Goal: Task Accomplishment & Management: Complete application form

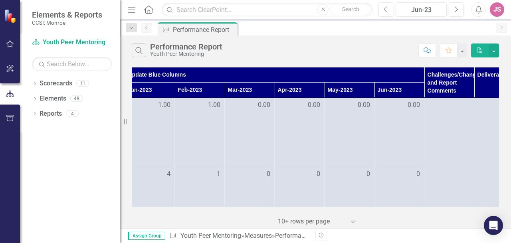
scroll to position [0, 287]
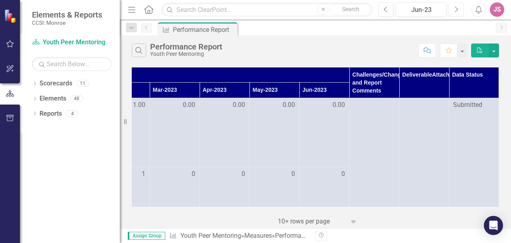
click at [455, 8] on icon "Next" at bounding box center [456, 9] width 4 height 7
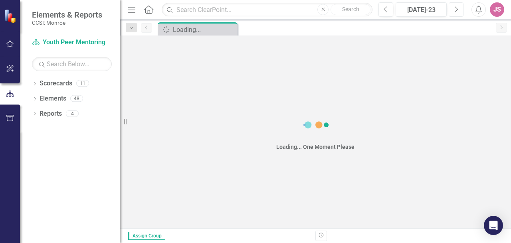
click at [455, 8] on icon "Next" at bounding box center [456, 9] width 4 height 7
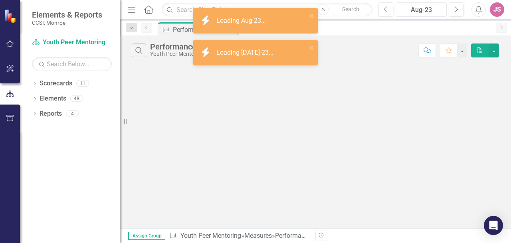
click at [434, 8] on div "Aug-23" at bounding box center [421, 10] width 46 height 10
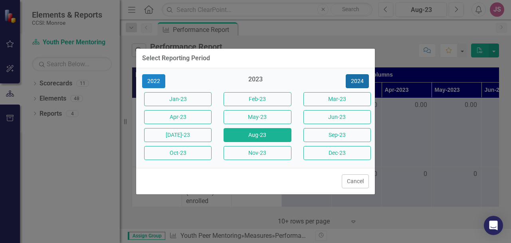
click at [362, 82] on button "2024" at bounding box center [357, 81] width 23 height 14
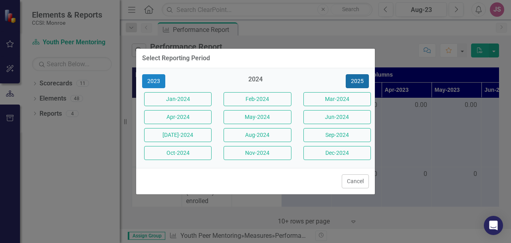
click at [362, 82] on button "2025" at bounding box center [357, 81] width 23 height 14
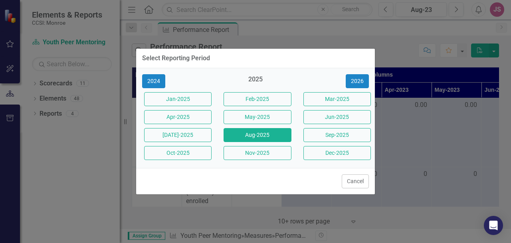
click at [277, 136] on button "Aug-2025" at bounding box center [257, 135] width 67 height 14
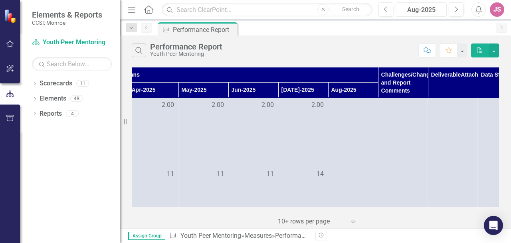
scroll to position [0, 257]
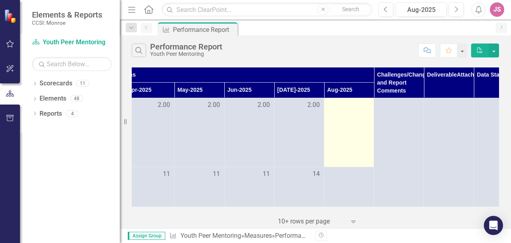
click at [345, 103] on div at bounding box center [349, 106] width 42 height 10
click at [344, 109] on div at bounding box center [349, 106] width 42 height 10
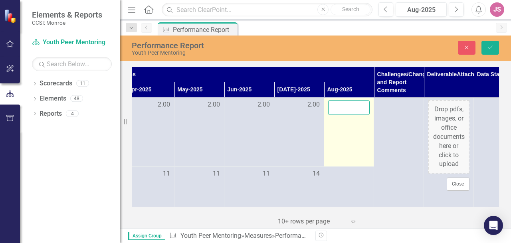
click at [344, 109] on input "number" at bounding box center [349, 107] width 42 height 15
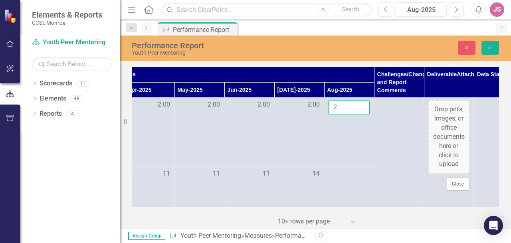
type input "2"
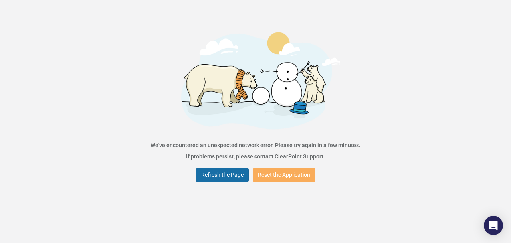
click at [237, 172] on button "Refresh the Page" at bounding box center [222, 175] width 53 height 14
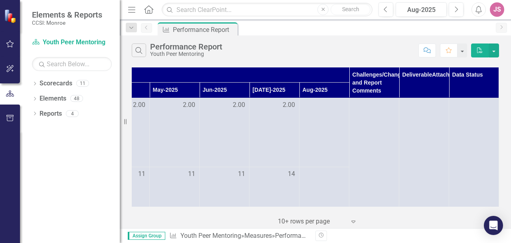
scroll to position [0, 287]
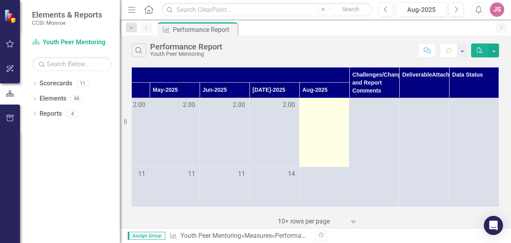
click at [317, 109] on div at bounding box center [324, 106] width 42 height 10
click at [311, 112] on td at bounding box center [324, 132] width 50 height 69
click at [304, 108] on div at bounding box center [324, 106] width 42 height 10
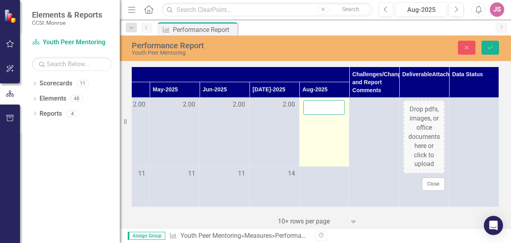
click at [321, 110] on input "number" at bounding box center [324, 107] width 42 height 15
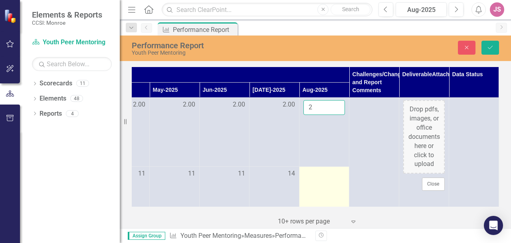
type input "2"
click at [315, 181] on td at bounding box center [324, 201] width 50 height 69
drag, startPoint x: 315, startPoint y: 181, endPoint x: 309, endPoint y: 176, distance: 7.8
click at [309, 176] on input "number" at bounding box center [324, 176] width 42 height 15
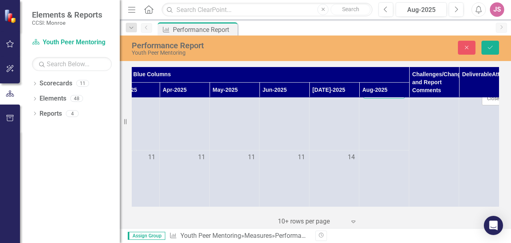
scroll to position [85, 222]
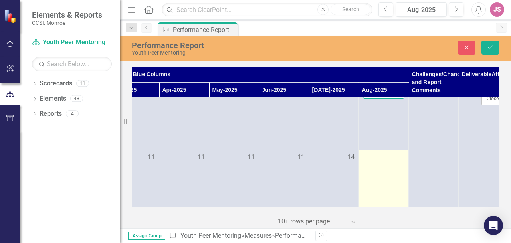
type input "14"
click at [375, 157] on div at bounding box center [384, 158] width 42 height 10
drag, startPoint x: 375, startPoint y: 157, endPoint x: 373, endPoint y: 161, distance: 4.7
click at [373, 161] on input "number" at bounding box center [384, 160] width 42 height 15
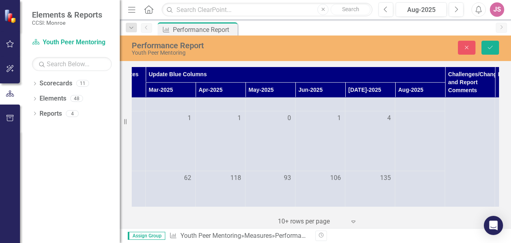
scroll to position [184, 196]
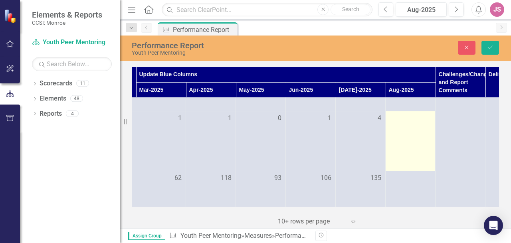
type input "14"
click at [402, 117] on div at bounding box center [411, 119] width 42 height 10
drag, startPoint x: 402, startPoint y: 117, endPoint x: 406, endPoint y: 119, distance: 4.1
click at [406, 119] on input "number" at bounding box center [411, 121] width 42 height 15
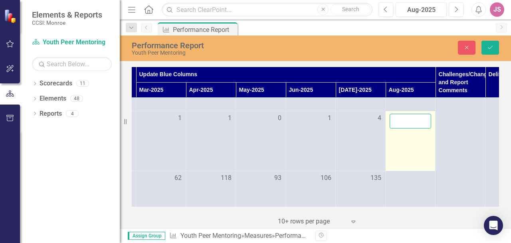
type input "0"
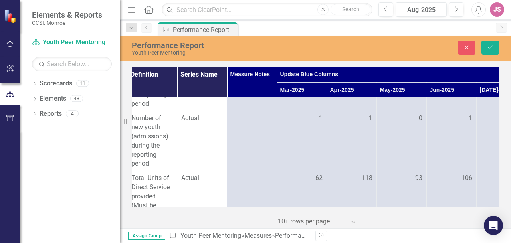
scroll to position [184, 193]
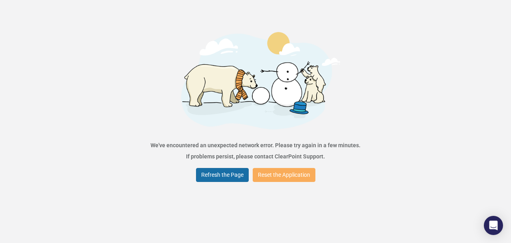
click at [241, 178] on button "Refresh the Page" at bounding box center [222, 175] width 53 height 14
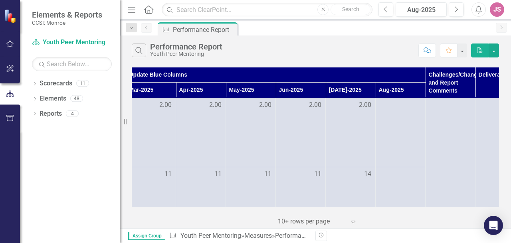
scroll to position [0, 211]
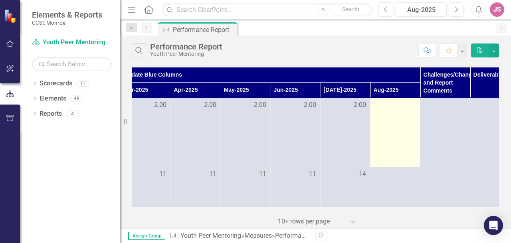
click at [386, 117] on td at bounding box center [395, 132] width 50 height 69
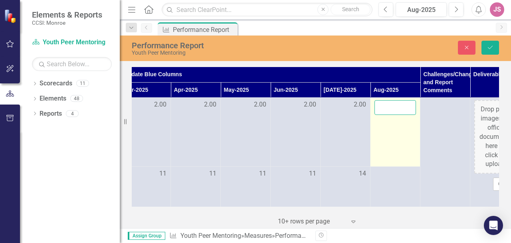
click at [385, 109] on input "number" at bounding box center [395, 107] width 42 height 15
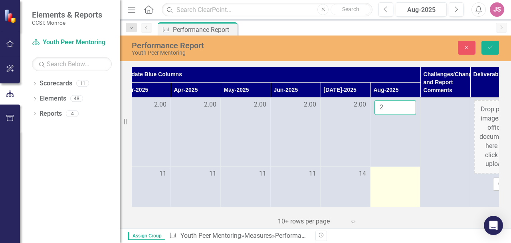
type input "2"
click at [389, 183] on td at bounding box center [395, 201] width 50 height 69
drag, startPoint x: 389, startPoint y: 183, endPoint x: 389, endPoint y: 175, distance: 8.4
click at [389, 175] on input "number" at bounding box center [395, 176] width 42 height 15
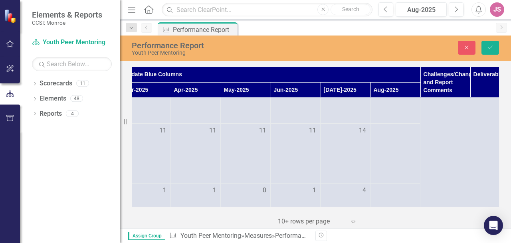
scroll to position [121, 211]
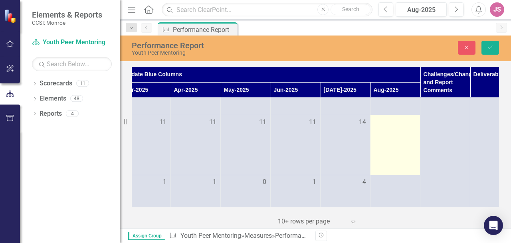
type input "14"
click at [386, 126] on div at bounding box center [395, 123] width 42 height 10
click at [387, 126] on input "number" at bounding box center [395, 125] width 42 height 15
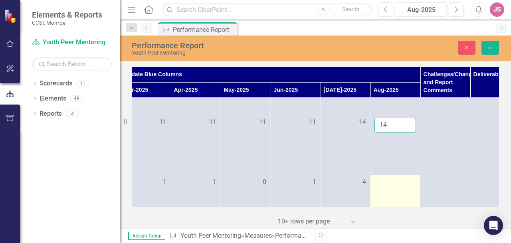
type input "14"
click at [388, 186] on div at bounding box center [395, 183] width 42 height 10
click at [387, 183] on input "number" at bounding box center [395, 185] width 42 height 15
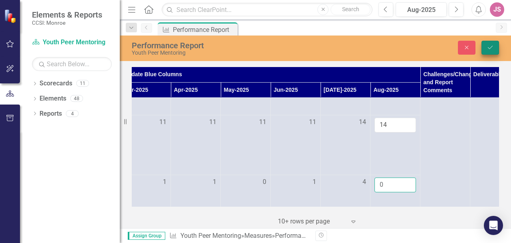
type input "0"
click at [491, 52] on button "Save" at bounding box center [490, 48] width 18 height 14
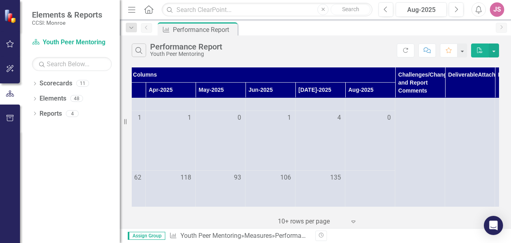
scroll to position [185, 237]
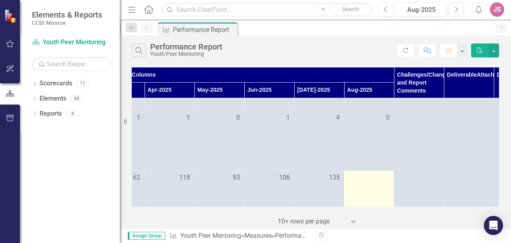
click at [374, 191] on td at bounding box center [369, 222] width 50 height 105
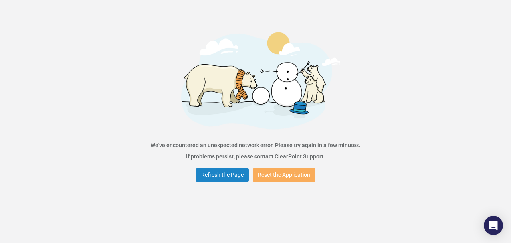
click at [376, 184] on div "Error We've encountered an unexpected network error. Please try again in a few …" at bounding box center [255, 121] width 511 height 243
click at [233, 173] on button "Refresh the Page" at bounding box center [222, 175] width 53 height 14
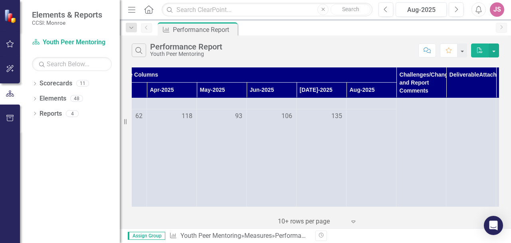
scroll to position [217, 235]
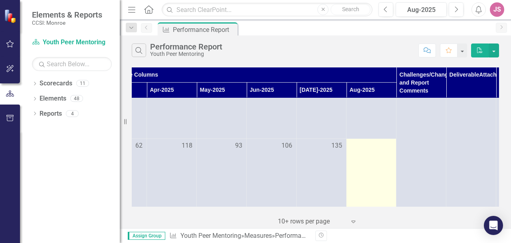
click at [369, 148] on div at bounding box center [371, 146] width 42 height 10
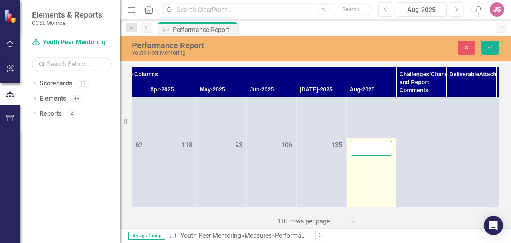
drag, startPoint x: 369, startPoint y: 148, endPoint x: 373, endPoint y: 150, distance: 4.8
click at [373, 150] on input "number" at bounding box center [371, 148] width 42 height 15
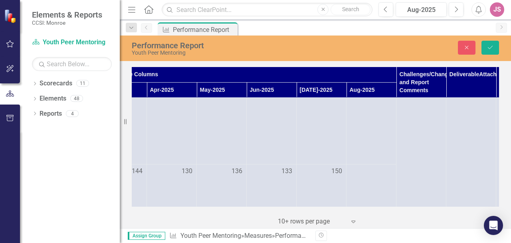
scroll to position [311, 235]
type input "97"
click at [490, 51] on button "Save" at bounding box center [490, 48] width 18 height 14
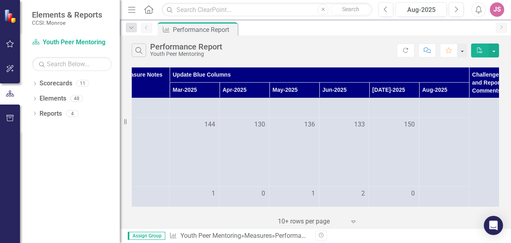
scroll to position [344, 196]
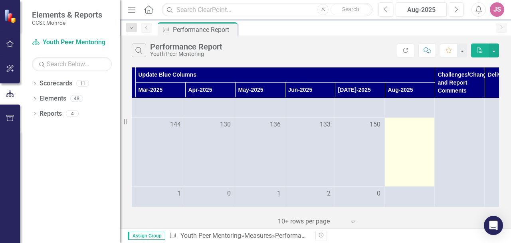
click at [408, 125] on div at bounding box center [410, 125] width 42 height 10
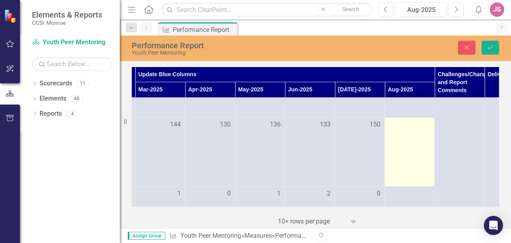
click at [408, 125] on div at bounding box center [410, 125] width 42 height 10
click at [408, 125] on input "number" at bounding box center [410, 127] width 42 height 15
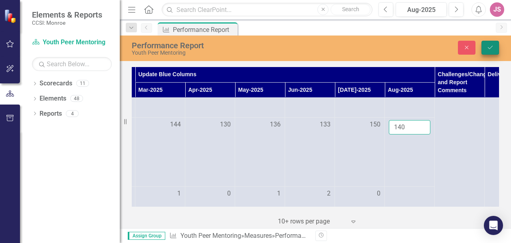
type input "140"
click at [492, 44] on button "Save" at bounding box center [490, 48] width 18 height 14
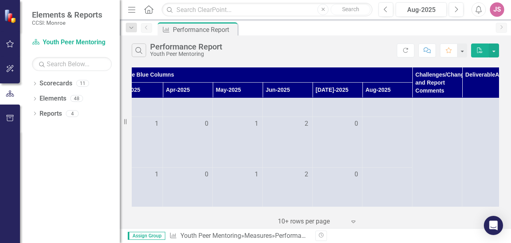
scroll to position [414, 235]
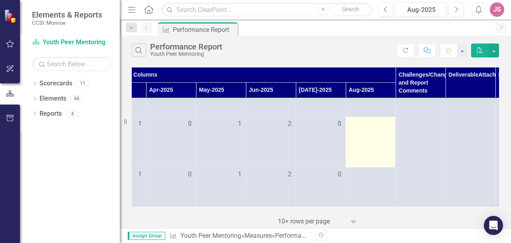
click at [386, 129] on td at bounding box center [371, 142] width 50 height 51
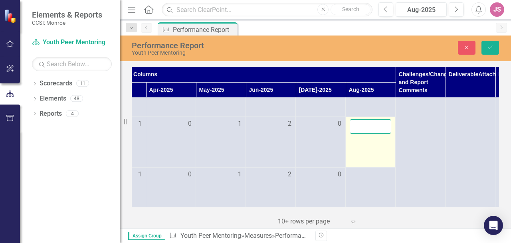
drag, startPoint x: 386, startPoint y: 129, endPoint x: 372, endPoint y: 128, distance: 14.4
click at [372, 128] on input "number" at bounding box center [371, 126] width 42 height 15
type input "1"
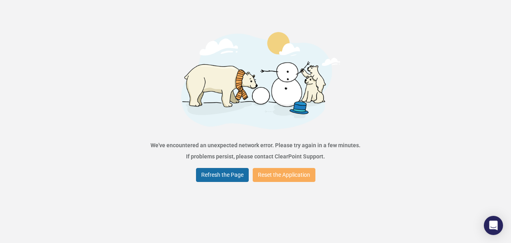
click at [232, 178] on button "Refresh the Page" at bounding box center [222, 175] width 53 height 14
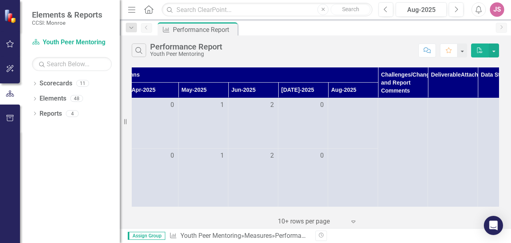
scroll to position [432, 257]
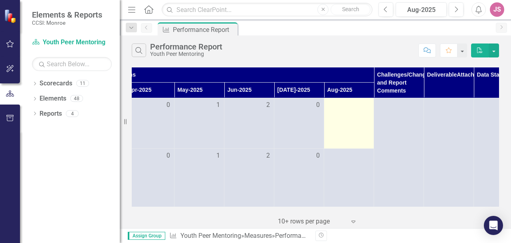
click at [359, 111] on td at bounding box center [349, 123] width 50 height 51
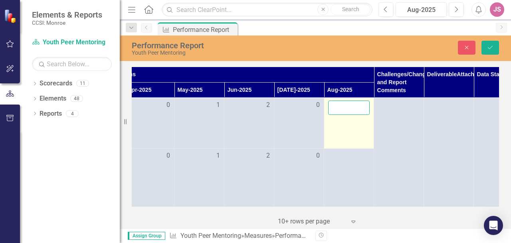
drag, startPoint x: 359, startPoint y: 111, endPoint x: 350, endPoint y: 111, distance: 8.8
click at [350, 111] on input "number" at bounding box center [349, 108] width 42 height 15
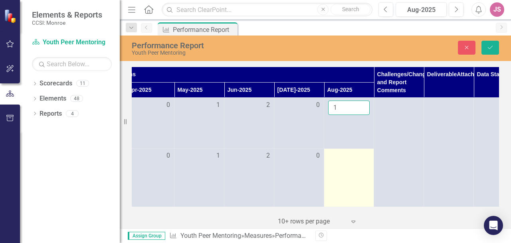
type input "1"
click at [351, 167] on td at bounding box center [349, 180] width 50 height 65
drag, startPoint x: 351, startPoint y: 167, endPoint x: 342, endPoint y: 155, distance: 14.5
click at [342, 155] on input "number" at bounding box center [349, 158] width 42 height 15
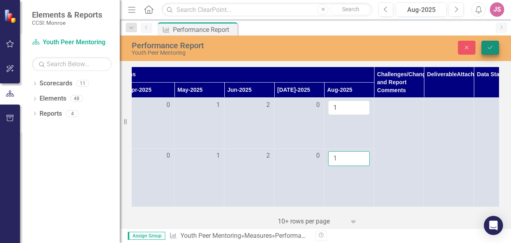
type input "1"
click at [489, 49] on icon "Save" at bounding box center [490, 48] width 7 height 6
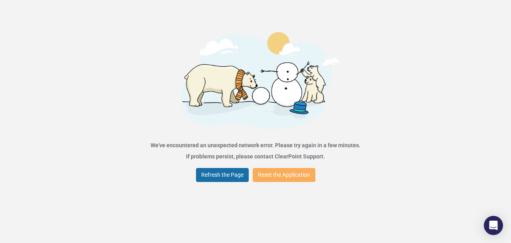
click at [227, 176] on button "Refresh the Page" at bounding box center [222, 175] width 53 height 14
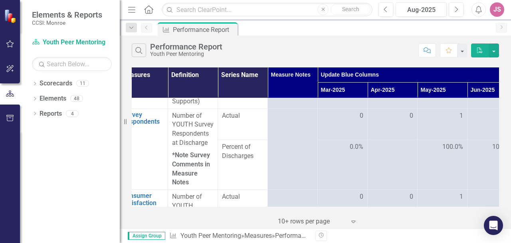
scroll to position [642, 0]
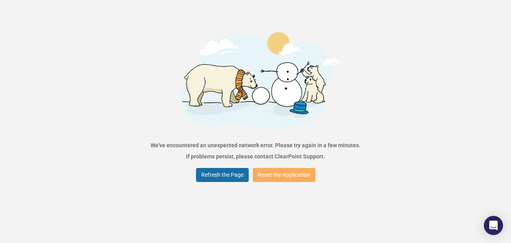
click at [206, 179] on button "Refresh the Page" at bounding box center [222, 175] width 53 height 14
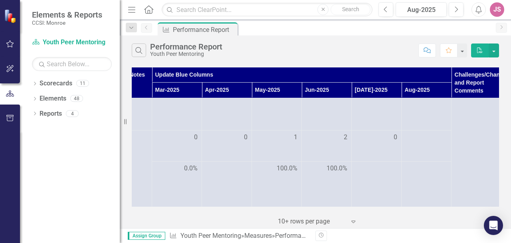
scroll to position [626, 180]
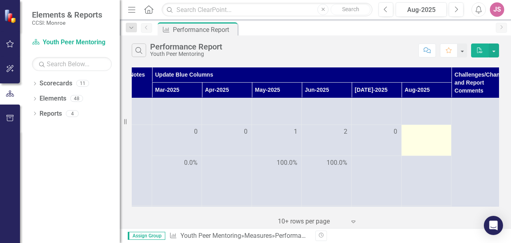
click at [429, 135] on div at bounding box center [427, 132] width 42 height 10
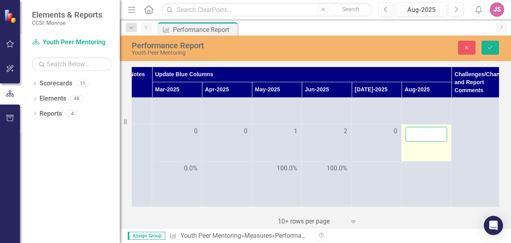
click at [429, 135] on input "number" at bounding box center [427, 134] width 42 height 15
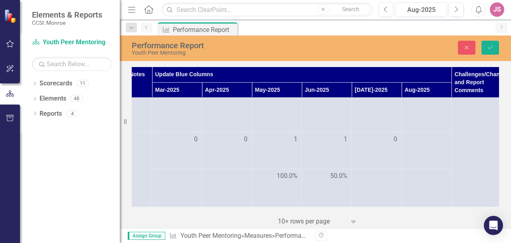
scroll to position [705, 180]
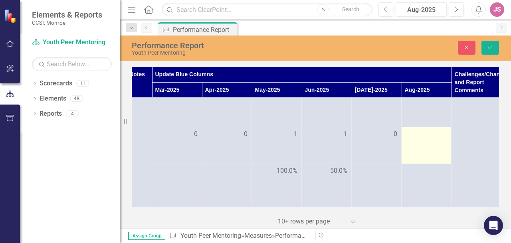
type input "1"
click at [425, 141] on td at bounding box center [427, 145] width 50 height 37
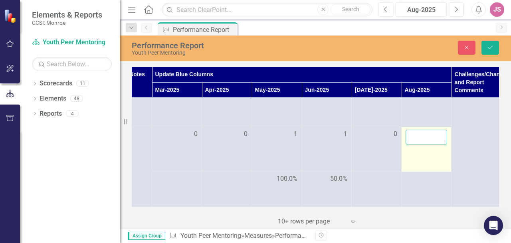
drag, startPoint x: 425, startPoint y: 141, endPoint x: 419, endPoint y: 136, distance: 7.4
click at [419, 136] on input "number" at bounding box center [427, 137] width 42 height 15
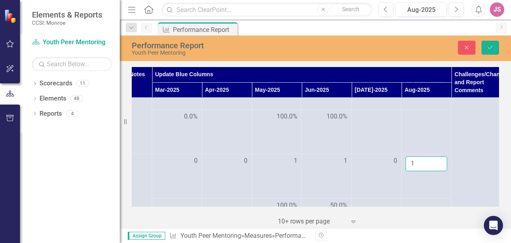
scroll to position [651, 180]
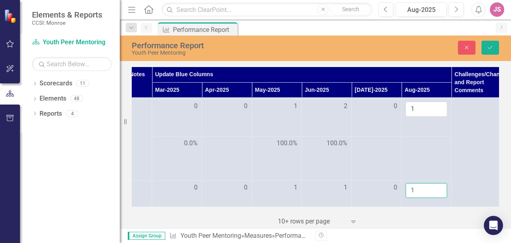
type input "1"
click at [427, 148] on div at bounding box center [427, 144] width 42 height 10
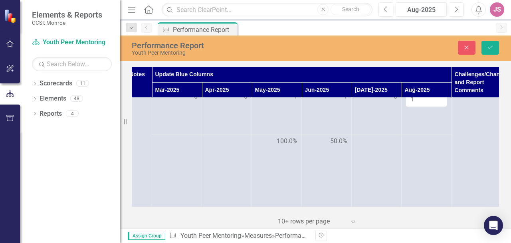
scroll to position [753, 180]
click at [425, 138] on td at bounding box center [427, 159] width 50 height 73
drag, startPoint x: 425, startPoint y: 138, endPoint x: 491, endPoint y: 46, distance: 113.3
click at [491, 46] on icon "Save" at bounding box center [490, 48] width 7 height 6
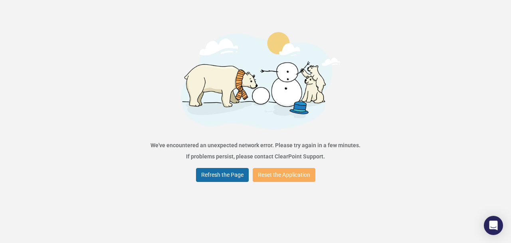
click at [221, 178] on button "Refresh the Page" at bounding box center [222, 175] width 53 height 14
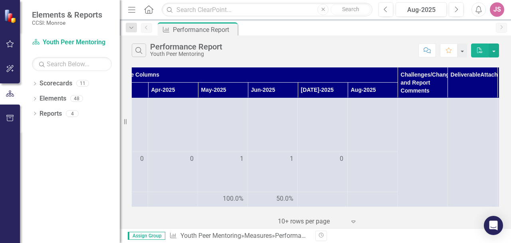
scroll to position [805, 234]
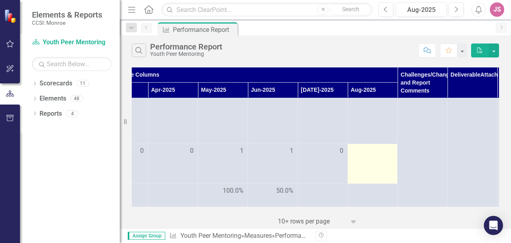
click at [366, 161] on td at bounding box center [373, 164] width 50 height 40
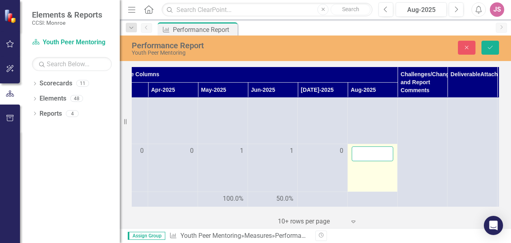
drag, startPoint x: 366, startPoint y: 161, endPoint x: 360, endPoint y: 150, distance: 12.7
click at [360, 150] on input "number" at bounding box center [373, 153] width 42 height 15
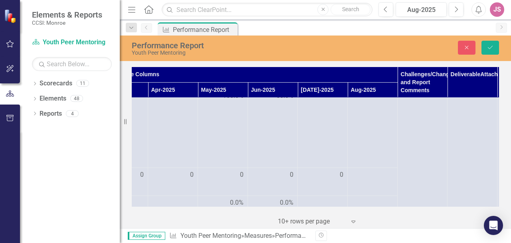
scroll to position [927, 234]
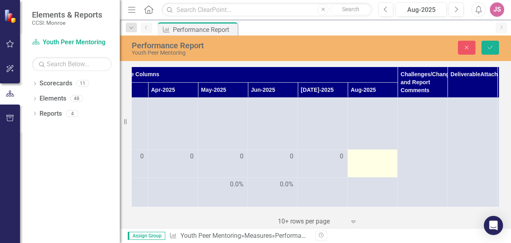
type input "1"
click at [360, 163] on td at bounding box center [373, 163] width 50 height 28
click at [360, 161] on input "number" at bounding box center [373, 159] width 42 height 15
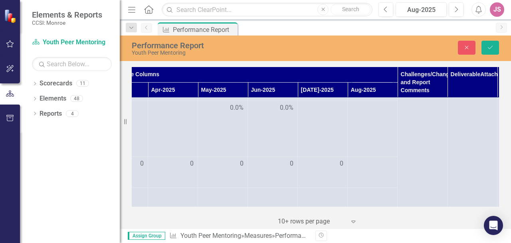
scroll to position [1018, 234]
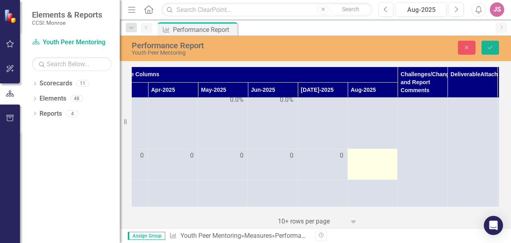
type input "1"
click at [355, 164] on td at bounding box center [373, 164] width 50 height 31
click at [358, 162] on input "number" at bounding box center [373, 158] width 42 height 15
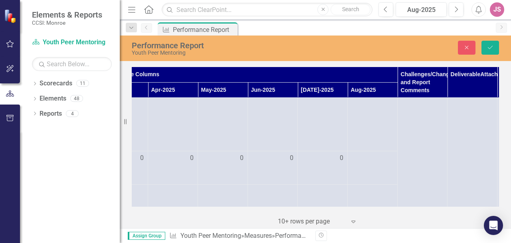
scroll to position [1136, 234]
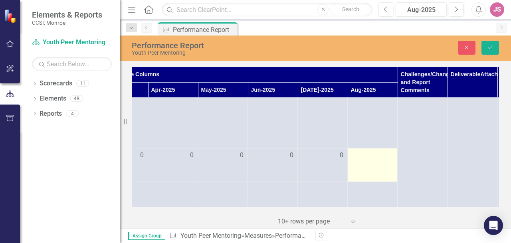
type input "1"
click at [356, 162] on td at bounding box center [373, 164] width 50 height 33
click at [357, 159] on div at bounding box center [373, 156] width 42 height 10
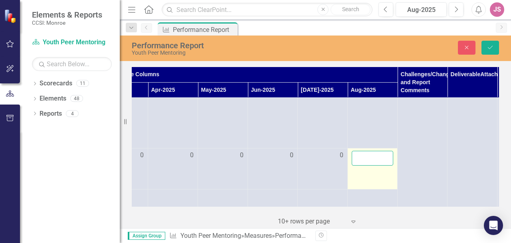
drag, startPoint x: 357, startPoint y: 159, endPoint x: 361, endPoint y: 157, distance: 4.3
click at [361, 157] on input "number" at bounding box center [373, 158] width 42 height 15
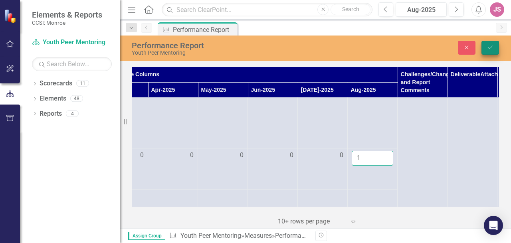
type input "1"
click at [488, 47] on icon "Save" at bounding box center [490, 48] width 7 height 6
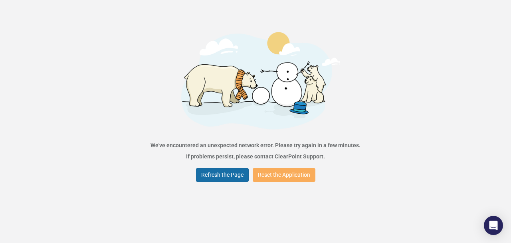
click at [231, 176] on button "Refresh the Page" at bounding box center [222, 175] width 53 height 14
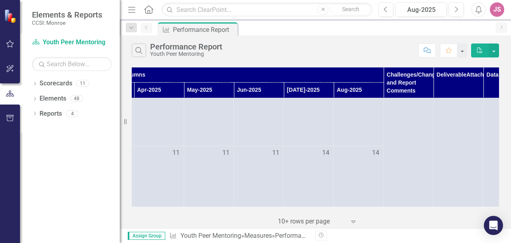
scroll to position [0, 247]
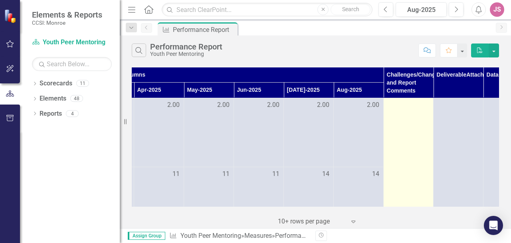
click at [410, 108] on div at bounding box center [409, 106] width 42 height 10
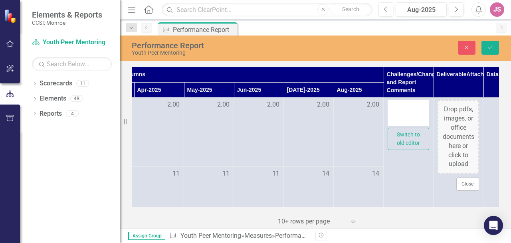
click at [398, 110] on div at bounding box center [409, 113] width 42 height 26
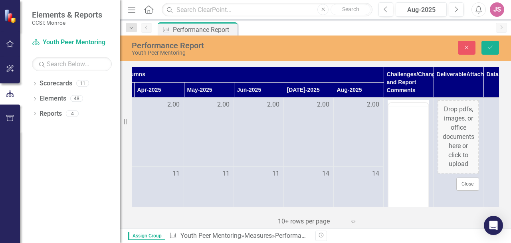
scroll to position [0, 0]
click at [398, 110] on icon "Reveal or hide additional toolbar items" at bounding box center [400, 113] width 10 height 10
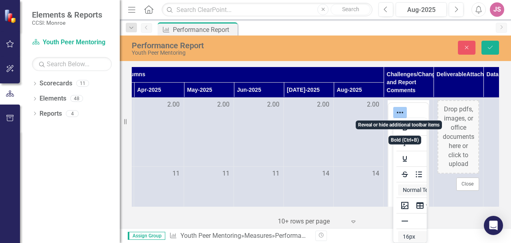
click at [398, 110] on icon "Reveal or hide additional toolbar items" at bounding box center [400, 113] width 10 height 10
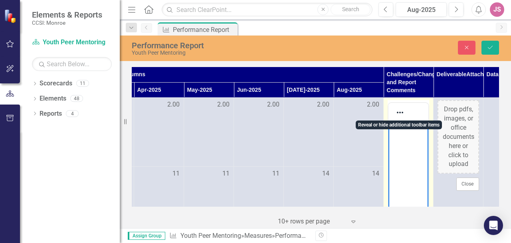
click at [404, 130] on p "Rich Text Area. Press ALT-0 for help." at bounding box center [408, 129] width 36 height 10
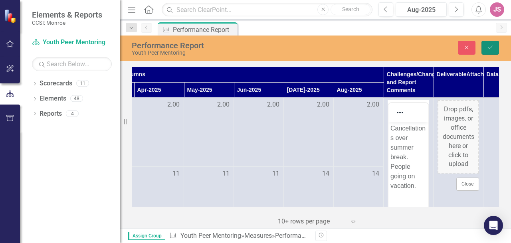
click at [489, 50] on button "Save" at bounding box center [490, 48] width 18 height 14
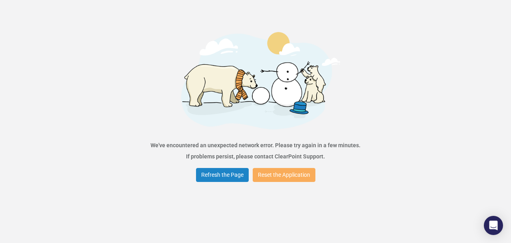
click at [219, 167] on div "Refresh the Page Reset the Application" at bounding box center [255, 175] width 123 height 18
click at [221, 174] on button "Refresh the Page" at bounding box center [222, 175] width 53 height 14
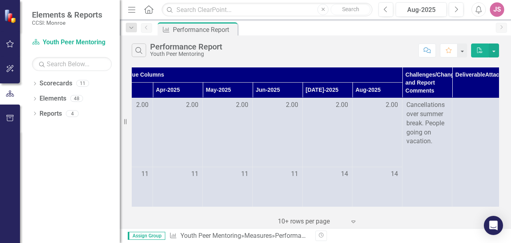
scroll to position [0, 287]
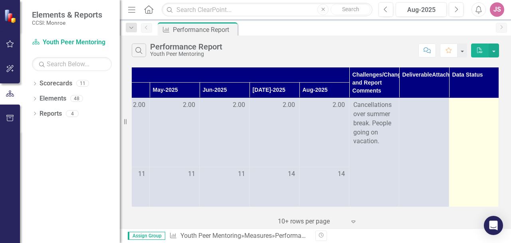
click at [469, 103] on div at bounding box center [474, 106] width 42 height 10
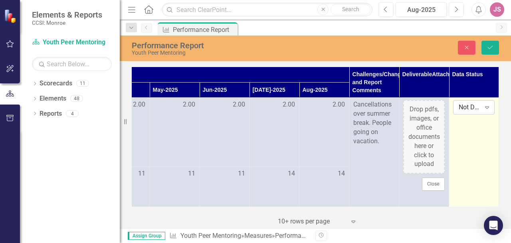
drag, startPoint x: 469, startPoint y: 103, endPoint x: 479, endPoint y: 110, distance: 12.4
click at [483, 110] on icon "Expand" at bounding box center [487, 107] width 8 height 6
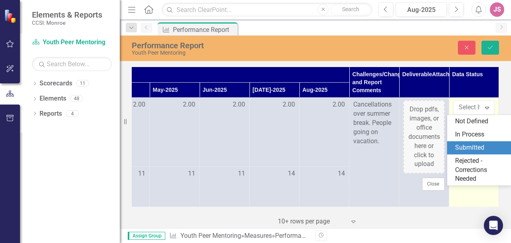
click at [480, 146] on div "Submitted" at bounding box center [480, 147] width 51 height 9
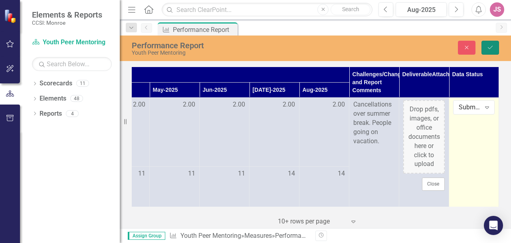
click at [491, 49] on icon "Save" at bounding box center [490, 48] width 7 height 6
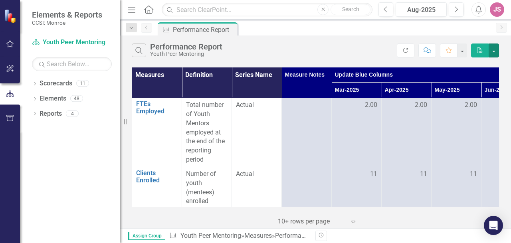
click at [491, 49] on button "button" at bounding box center [494, 51] width 10 height 14
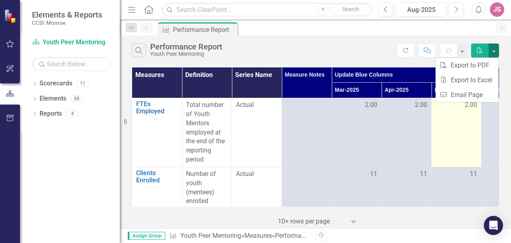
click at [448, 161] on td "2.00" at bounding box center [456, 132] width 50 height 69
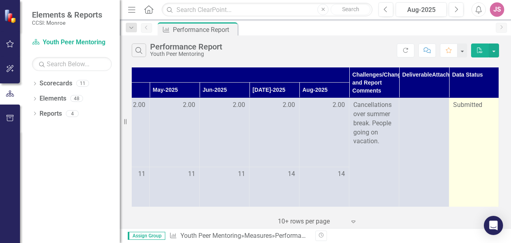
click at [479, 103] on div "Submitted" at bounding box center [474, 105] width 42 height 9
click at [478, 107] on div "Submitted" at bounding box center [474, 105] width 42 height 9
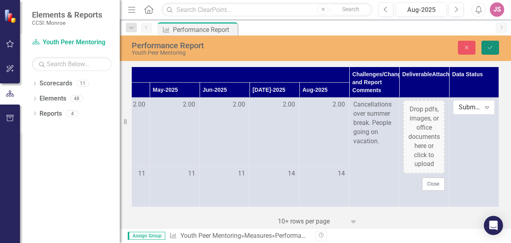
click at [487, 52] on button "Save" at bounding box center [490, 48] width 18 height 14
